Goal: Find specific page/section: Find specific page/section

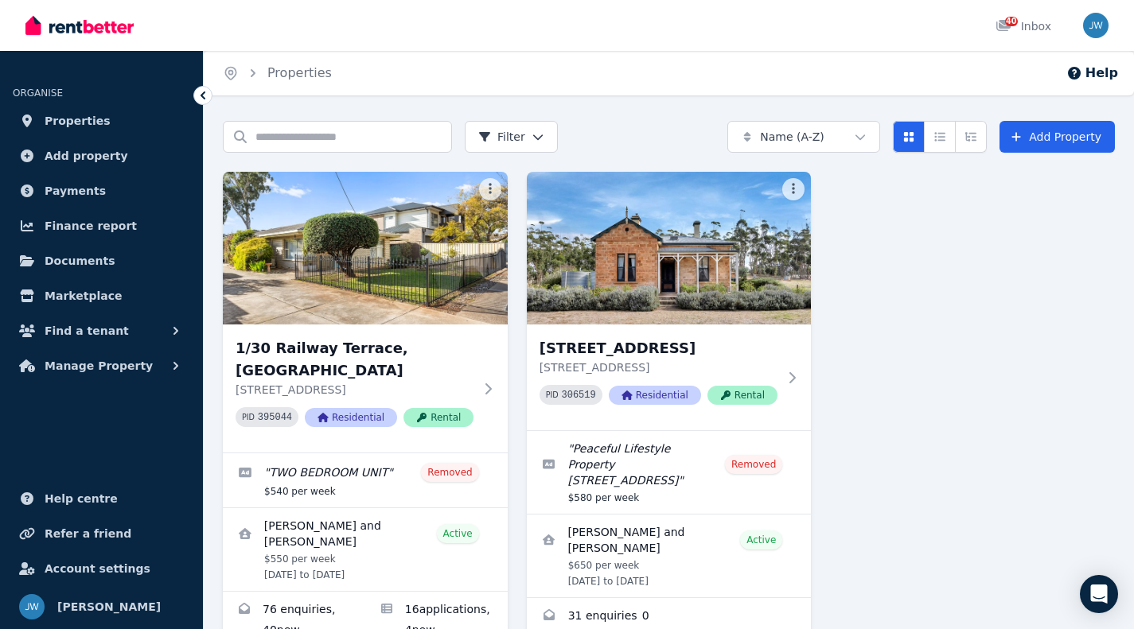
click at [84, 225] on span "Finance report" at bounding box center [91, 225] width 92 height 19
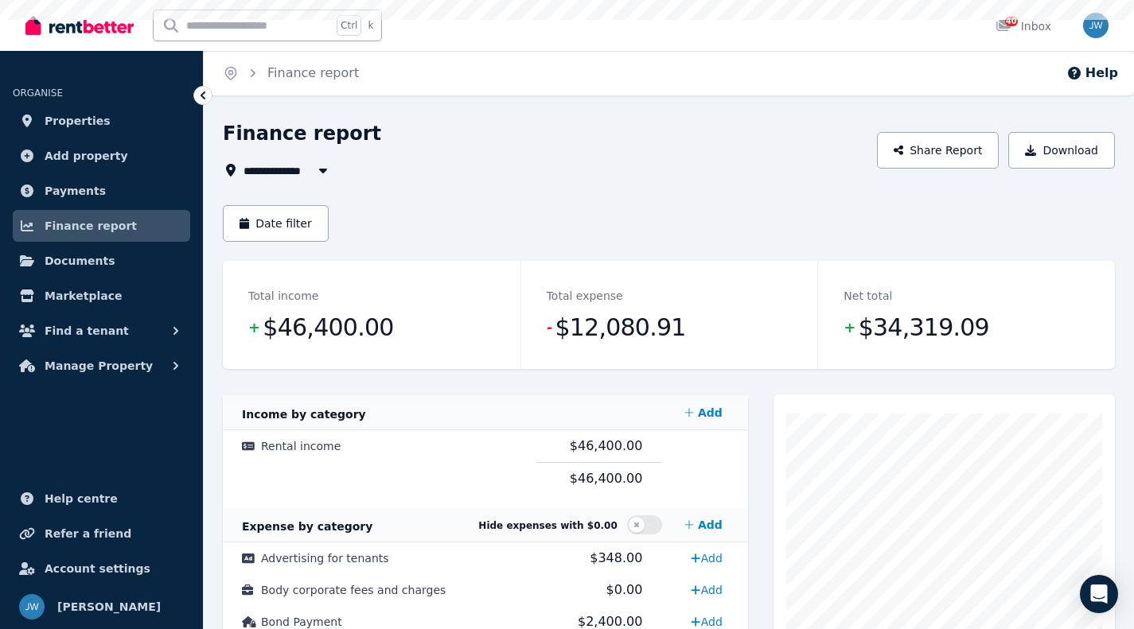
click at [80, 189] on span "Payments" at bounding box center [75, 190] width 61 height 19
